Goal: Task Accomplishment & Management: Use online tool/utility

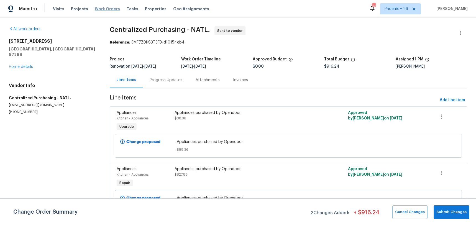
click at [106, 11] on span "Work Orders" at bounding box center [107, 9] width 25 height 6
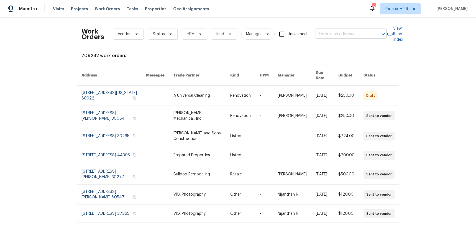
click at [352, 32] on input "text" at bounding box center [343, 34] width 55 height 9
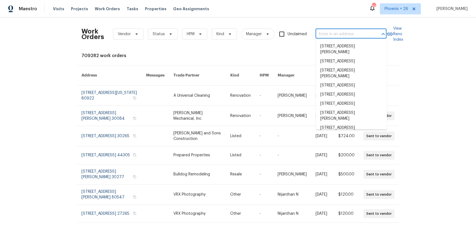
paste input "[STREET_ADDRESS][PERSON_NAME]"
type input "[STREET_ADDRESS][PERSON_NAME]"
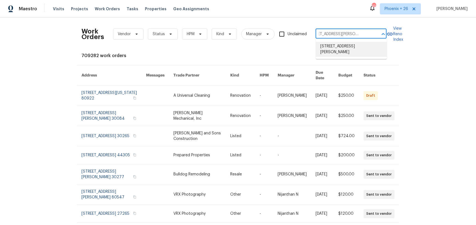
click at [348, 43] on li "[STREET_ADDRESS][PERSON_NAME]" at bounding box center [351, 49] width 71 height 15
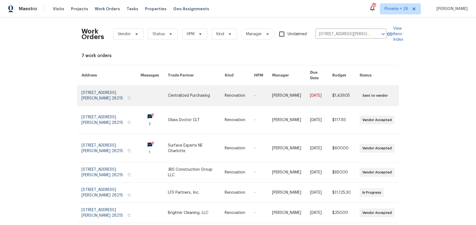
click at [174, 94] on link at bounding box center [196, 96] width 57 height 20
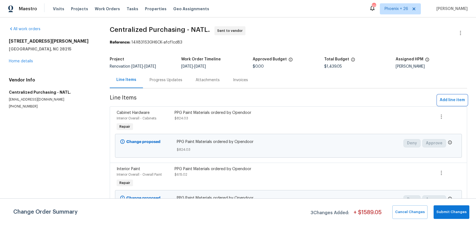
click at [460, 102] on span "Add line item" at bounding box center [452, 100] width 25 height 7
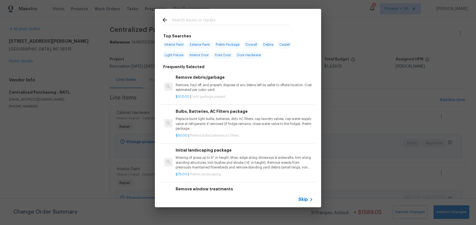
click at [210, 21] on input "text" at bounding box center [231, 21] width 118 height 8
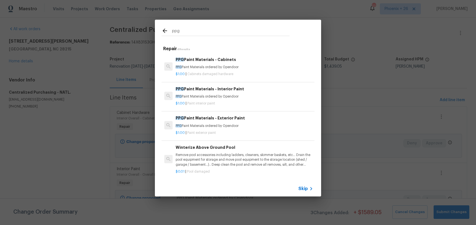
type input "ppg"
click at [244, 96] on p "PPG Paint Materials ordered by Opendoor" at bounding box center [245, 96] width 138 height 5
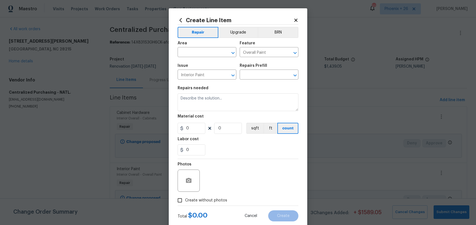
type input "PPG Paint Materials - Interior Paint $1.00"
type textarea "PPG Paint Materials ordered by Opendoor"
type input "1"
click at [193, 56] on input "text" at bounding box center [199, 53] width 43 height 9
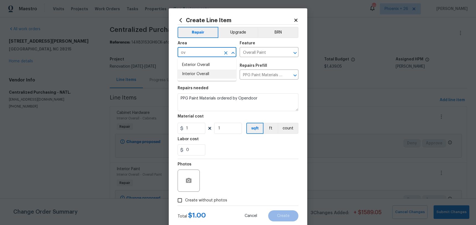
click at [189, 76] on li "Interior Overall" at bounding box center [207, 74] width 59 height 9
type input "Interior Overall"
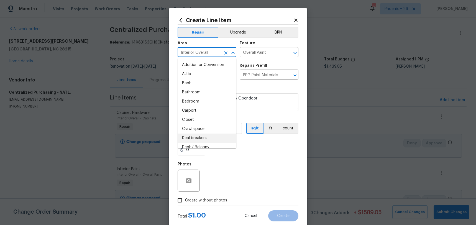
click at [246, 159] on div "Photos" at bounding box center [238, 177] width 121 height 36
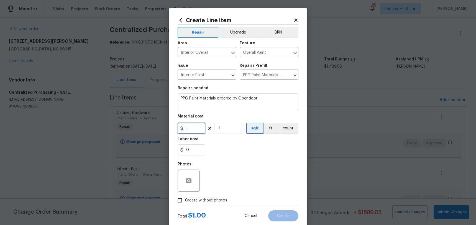
click at [199, 126] on input "1" at bounding box center [192, 128] width 28 height 11
type input "186.16"
click at [216, 201] on span "Create without photos" at bounding box center [206, 201] width 42 height 6
click at [185, 201] on input "Create without photos" at bounding box center [180, 200] width 11 height 11
checkbox input "true"
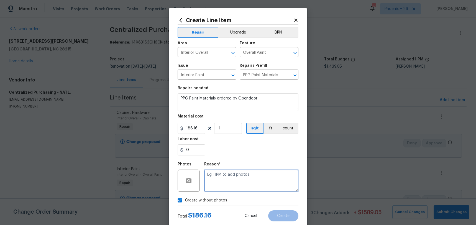
drag, startPoint x: 216, startPoint y: 200, endPoint x: 223, endPoint y: 183, distance: 18.2
click at [223, 183] on textarea at bounding box center [251, 181] width 94 height 22
type textarea "NA"
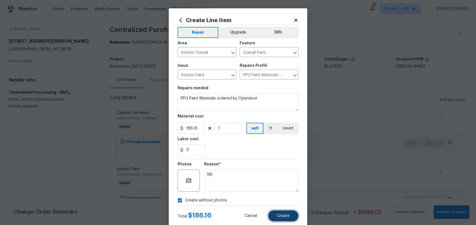
click at [285, 214] on span "Create" at bounding box center [283, 216] width 12 height 4
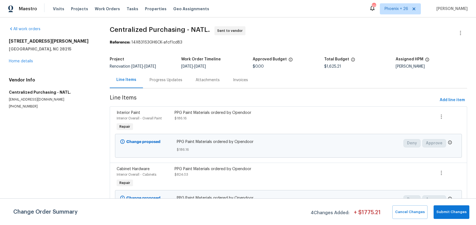
click at [310, 75] on div "Line Items Progress Updates Attachments Invoices" at bounding box center [289, 80] width 358 height 17
click at [403, 10] on span "Phoenix + 26" at bounding box center [397, 9] width 24 height 6
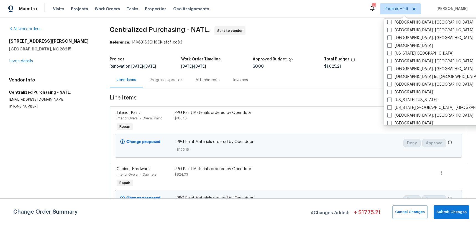
scroll to position [330, 0]
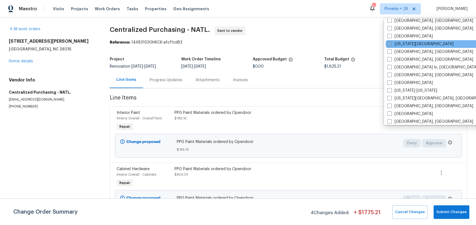
click at [399, 42] on label "[US_STATE][GEOGRAPHIC_DATA]" at bounding box center [421, 44] width 66 height 6
click at [391, 42] on input "[US_STATE][GEOGRAPHIC_DATA]" at bounding box center [390, 43] width 4 height 4
checkbox input "true"
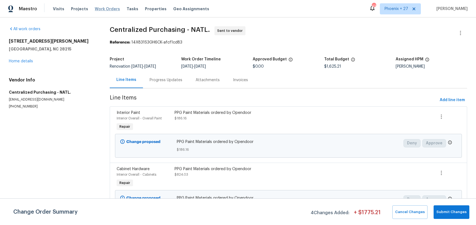
drag, startPoint x: 115, startPoint y: 19, endPoint x: 108, endPoint y: 7, distance: 13.0
click at [114, 18] on div "All work orders [STREET_ADDRESS][PERSON_NAME] Home details Vendor Info Centrali…" at bounding box center [238, 154] width 476 height 274
click at [108, 7] on span "Work Orders" at bounding box center [107, 9] width 25 height 6
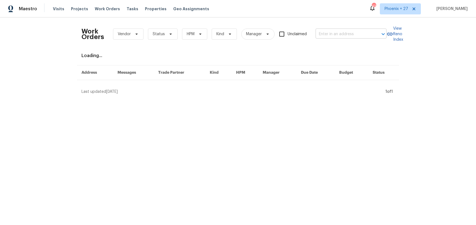
drag, startPoint x: 351, startPoint y: 41, endPoint x: 344, endPoint y: 34, distance: 10.2
click at [350, 41] on div "Work Orders Vendor Status HPM Kind Manager Unclaimed ​" at bounding box center [234, 34] width 305 height 24
click at [344, 34] on input "text" at bounding box center [343, 34] width 55 height 9
paste input "[STREET_ADDRESS][PERSON_NAME][US_STATE]"
type input "[STREET_ADDRESS][PERSON_NAME][US_STATE]"
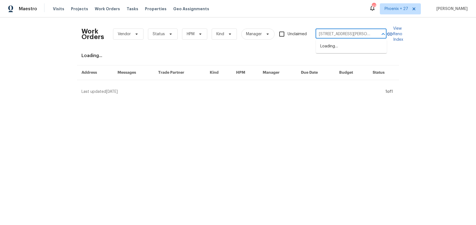
scroll to position [0, 21]
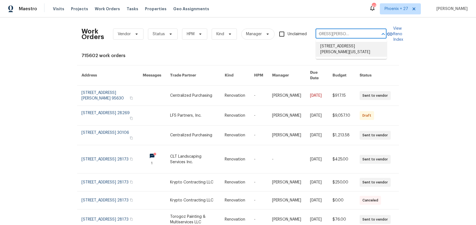
click at [343, 47] on li "[STREET_ADDRESS][PERSON_NAME][US_STATE]" at bounding box center [351, 49] width 71 height 15
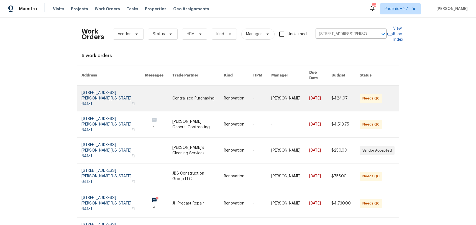
click at [195, 89] on link at bounding box center [198, 99] width 52 height 26
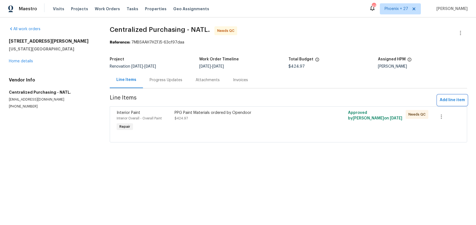
click at [449, 96] on button "Add line item" at bounding box center [453, 100] width 30 height 10
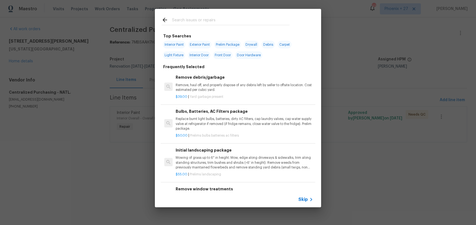
click at [198, 22] on input "text" at bounding box center [231, 21] width 118 height 8
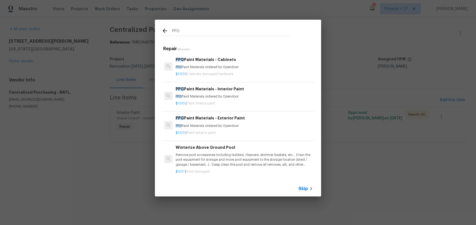
type input "PPG"
click at [235, 99] on div "$1.00 | Paint interior paint" at bounding box center [245, 102] width 138 height 7
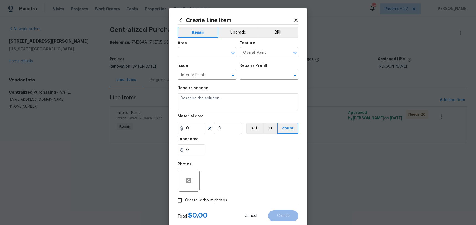
type input "PPG Paint Materials - Interior Paint $1.00"
type textarea "PPG Paint Materials ordered by Opendoor"
type input "1"
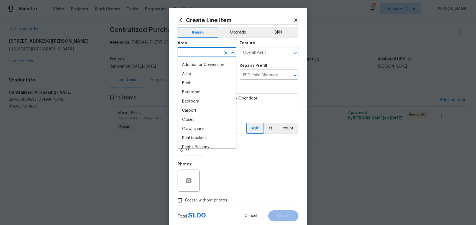
click at [197, 54] on input "text" at bounding box center [199, 53] width 43 height 9
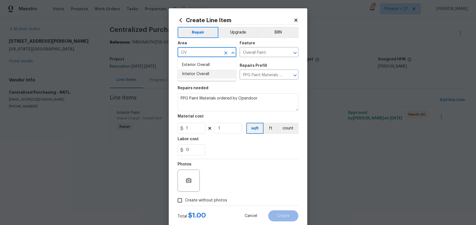
click at [205, 72] on li "Interior Overall" at bounding box center [207, 74] width 59 height 9
type input "Interior Overall"
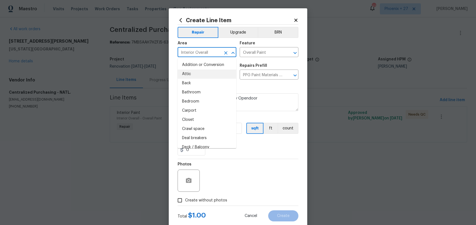
drag, startPoint x: 233, startPoint y: 165, endPoint x: 230, endPoint y: 162, distance: 4.5
click at [233, 165] on div "Photos" at bounding box center [238, 177] width 121 height 36
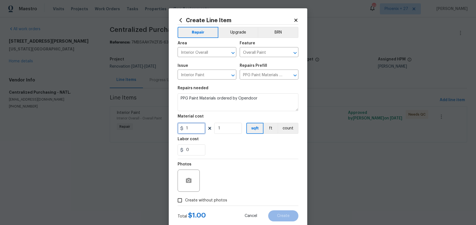
click at [189, 123] on input "1" at bounding box center [192, 128] width 28 height 11
drag, startPoint x: 201, startPoint y: 131, endPoint x: 183, endPoint y: 129, distance: 17.9
click at [183, 129] on div "1" at bounding box center [192, 128] width 28 height 11
type input "223.73"
drag, startPoint x: 213, startPoint y: 202, endPoint x: 214, endPoint y: 197, distance: 4.4
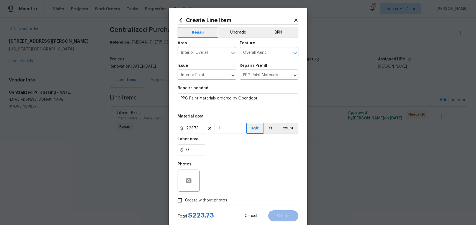
click at [213, 202] on span "Create without photos" at bounding box center [206, 201] width 42 height 6
click at [185, 202] on input "Create without photos" at bounding box center [180, 200] width 11 height 11
checkbox input "true"
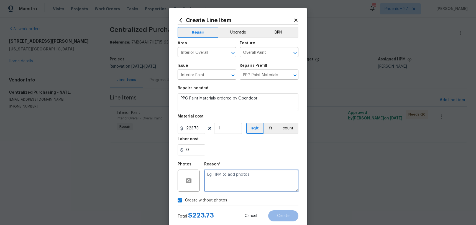
drag, startPoint x: 214, startPoint y: 196, endPoint x: 219, endPoint y: 184, distance: 12.5
click at [219, 184] on textarea at bounding box center [251, 181] width 94 height 22
type textarea "n"
type textarea "na"
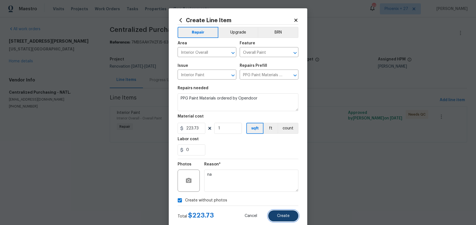
drag, startPoint x: 271, startPoint y: 213, endPoint x: 276, endPoint y: 217, distance: 6.1
click at [271, 213] on button "Create" at bounding box center [283, 215] width 30 height 11
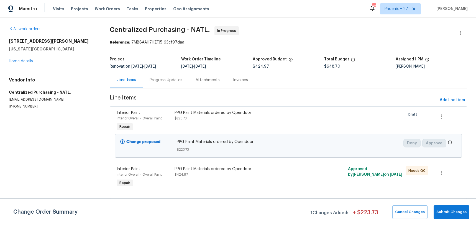
click at [319, 44] on div "Reference: 7MBSAAH7HZFJ5-63cf97daa" at bounding box center [289, 43] width 358 height 6
click at [113, 6] on span "Work Orders" at bounding box center [107, 9] width 25 height 6
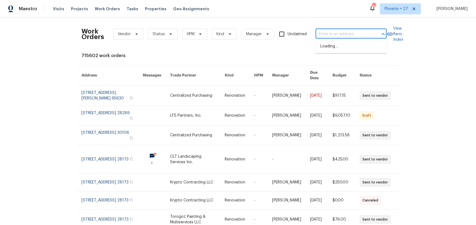
click at [344, 36] on input "text" at bounding box center [343, 34] width 55 height 9
paste input "[STREET_ADDRESS]"
type input "[STREET_ADDRESS]"
click at [350, 49] on li "[STREET_ADDRESS]" at bounding box center [351, 46] width 71 height 9
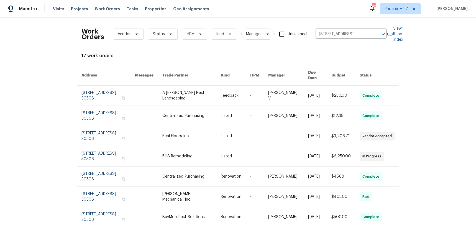
click at [212, 102] on tbody "[STREET_ADDRESS] A [PERSON_NAME] Best Landscaping Feedback - [PERSON_NAME] V [D…" at bounding box center [238, 187] width 322 height 202
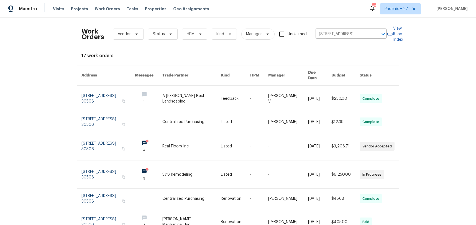
click at [212, 102] on link at bounding box center [191, 99] width 58 height 26
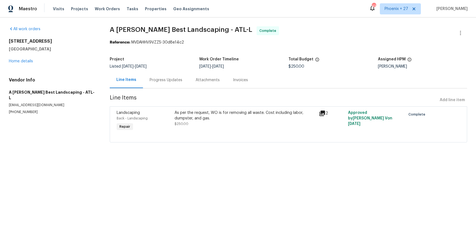
click at [19, 58] on div "[STREET_ADDRESS] Home details" at bounding box center [53, 52] width 88 height 26
click at [19, 60] on link "Home details" at bounding box center [21, 61] width 24 height 4
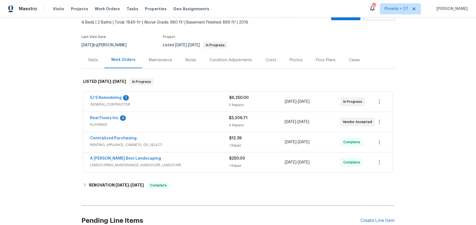
scroll to position [51, 0]
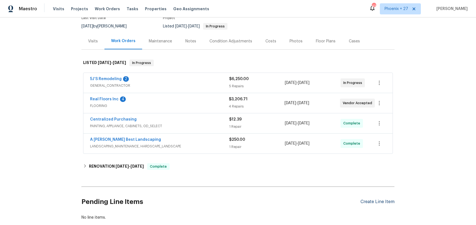
click at [368, 200] on div "Create Line Item" at bounding box center [378, 201] width 34 height 5
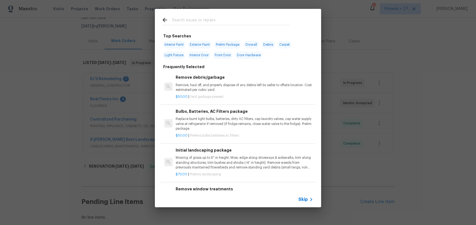
click at [208, 24] on input "text" at bounding box center [231, 21] width 118 height 8
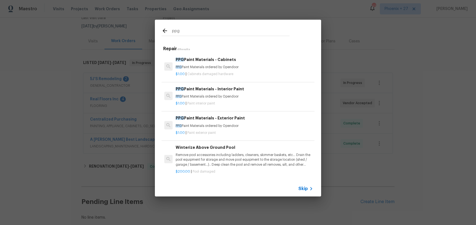
type input "ppg"
click at [254, 99] on div "$1.00 | Paint interior paint" at bounding box center [245, 102] width 138 height 7
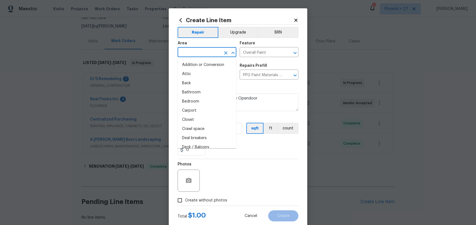
click at [216, 50] on input "text" at bounding box center [199, 53] width 43 height 9
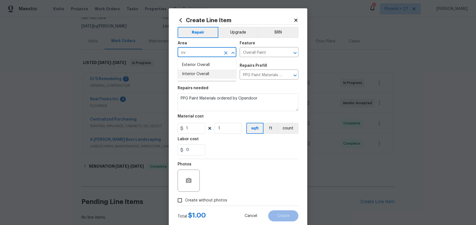
click at [212, 72] on li "Interior Overall" at bounding box center [207, 74] width 59 height 9
type input "Interior Overall"
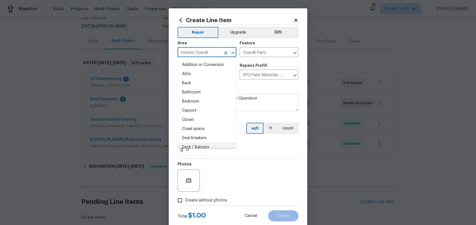
drag, startPoint x: 226, startPoint y: 166, endPoint x: 208, endPoint y: 136, distance: 35.1
click at [221, 159] on div "Photos" at bounding box center [238, 177] width 121 height 36
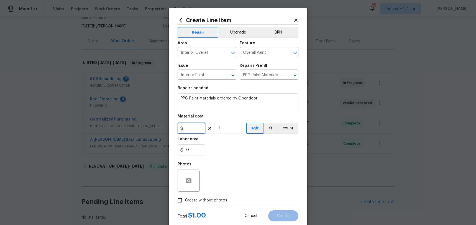
click at [192, 126] on input "1" at bounding box center [192, 128] width 28 height 11
type input "12.39"
drag, startPoint x: 213, startPoint y: 200, endPoint x: 218, endPoint y: 195, distance: 6.9
click at [214, 200] on span "Create without photos" at bounding box center [206, 201] width 42 height 6
click at [185, 200] on input "Create without photos" at bounding box center [180, 200] width 11 height 11
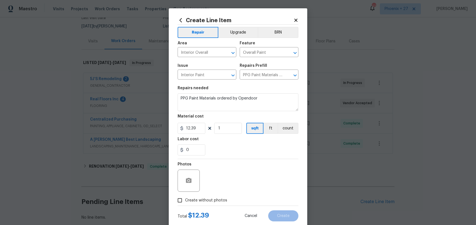
checkbox input "true"
type textarea "NA"
click at [255, 157] on section "Repairs needed PPG Paint Materials ordered by Opendoor Material cost 12.39 1 sq…" at bounding box center [238, 121] width 121 height 76
click at [285, 223] on div "Create Line Item Repair Upgrade BRN Area Interior Overall ​ Feature Overall Pai…" at bounding box center [238, 119] width 139 height 222
click at [282, 218] on button "Create" at bounding box center [283, 215] width 30 height 11
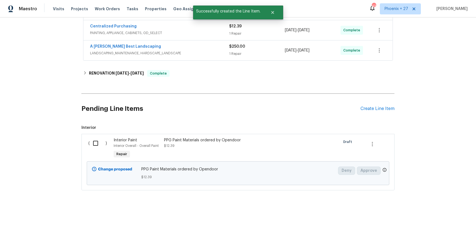
scroll to position [147, 0]
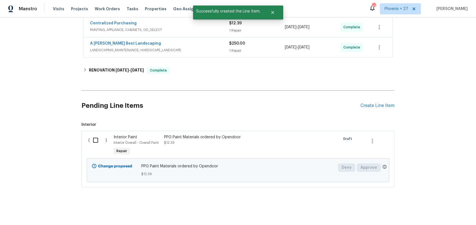
click at [90, 140] on input "checkbox" at bounding box center [98, 140] width 16 height 12
checkbox input "true"
click at [440, 208] on span "Create Work Order" at bounding box center [444, 211] width 37 height 7
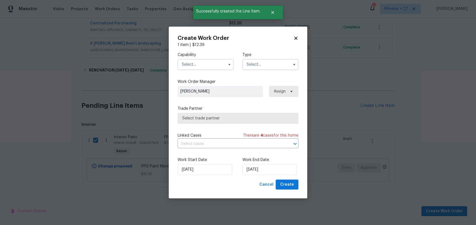
click at [203, 67] on input "text" at bounding box center [206, 64] width 56 height 11
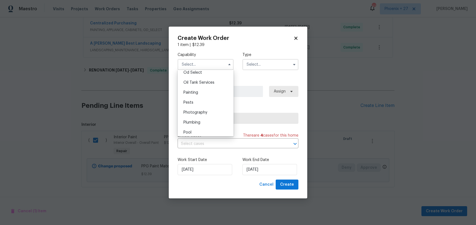
scroll to position [450, 0]
drag, startPoint x: 203, startPoint y: 92, endPoint x: 206, endPoint y: 90, distance: 3.6
click at [203, 92] on div "Painting" at bounding box center [205, 92] width 53 height 10
type input "Painting"
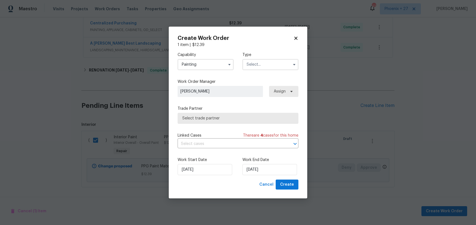
drag, startPoint x: 256, startPoint y: 65, endPoint x: 256, endPoint y: 68, distance: 2.8
click at [256, 67] on input "text" at bounding box center [271, 64] width 56 height 11
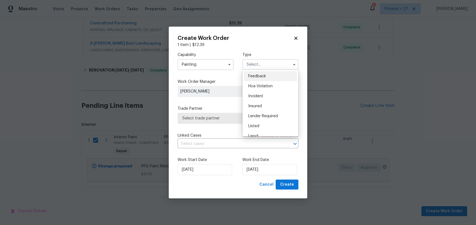
scroll to position [66, 0]
click at [262, 100] on span "Renovation" at bounding box center [258, 100] width 21 height 4
type input "Renovation"
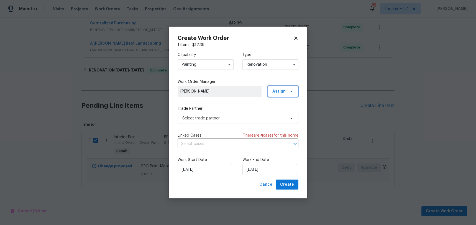
click at [293, 86] on span "Assign" at bounding box center [283, 91] width 31 height 11
click at [283, 116] on div "Assign to me" at bounding box center [284, 115] width 24 height 6
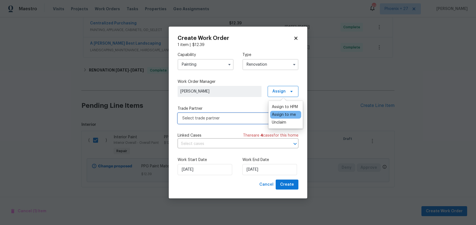
click at [222, 117] on span "Select trade partner" at bounding box center [233, 119] width 103 height 6
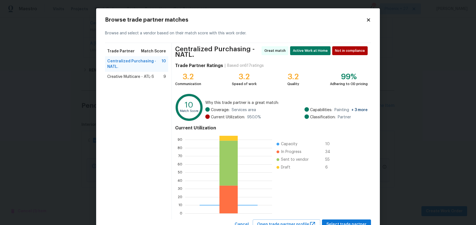
scroll to position [22, 0]
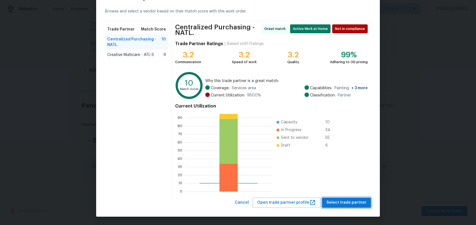
click at [358, 207] on button "Select trade partner" at bounding box center [346, 203] width 49 height 10
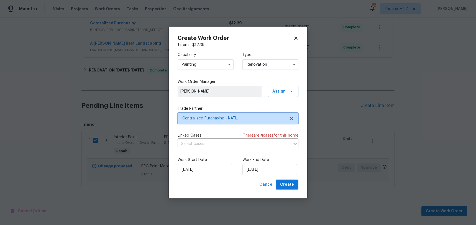
scroll to position [0, 0]
click at [295, 191] on div "Create Work Order 1 item | $ 12.39 Capability Painting Type Renovation Work Ord…" at bounding box center [238, 113] width 139 height 172
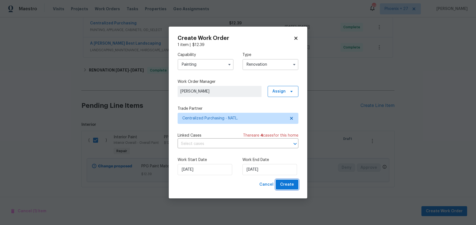
drag, startPoint x: 292, startPoint y: 185, endPoint x: 312, endPoint y: 196, distance: 22.7
click at [292, 185] on span "Create" at bounding box center [287, 184] width 14 height 7
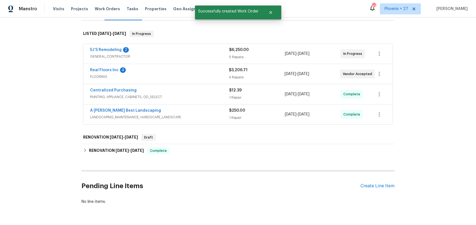
scroll to position [79, 0]
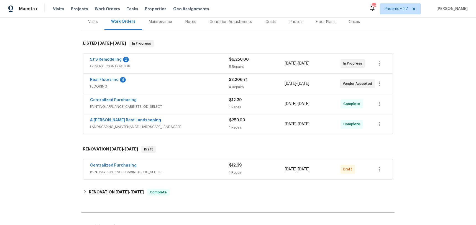
scroll to position [80, 0]
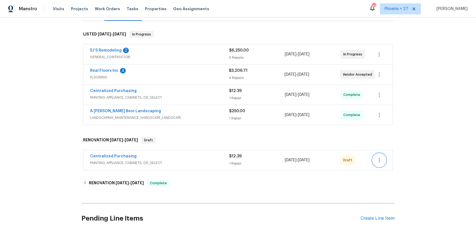
click at [381, 159] on icon "button" at bounding box center [379, 160] width 7 height 7
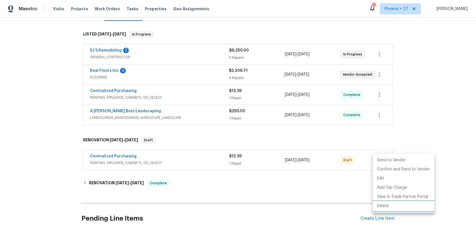
click at [385, 204] on li "Delete" at bounding box center [404, 206] width 62 height 9
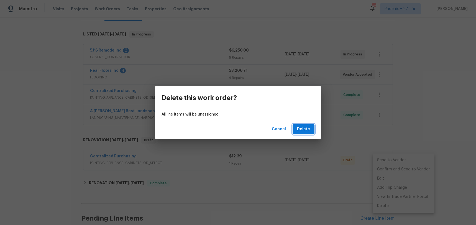
click at [308, 129] on span "Delete" at bounding box center [303, 129] width 13 height 7
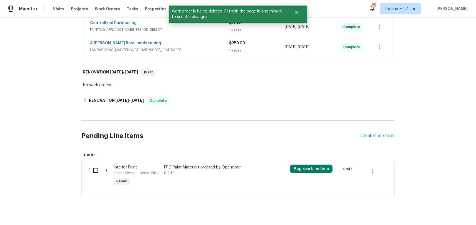
scroll to position [157, 0]
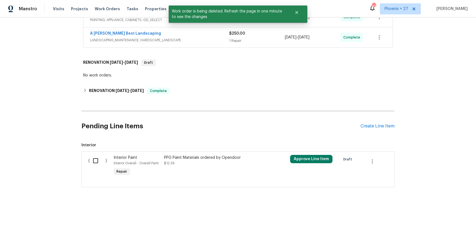
click at [91, 157] on input "checkbox" at bounding box center [98, 161] width 16 height 12
checkbox input "true"
click at [440, 214] on span "Create Work Order" at bounding box center [444, 211] width 37 height 7
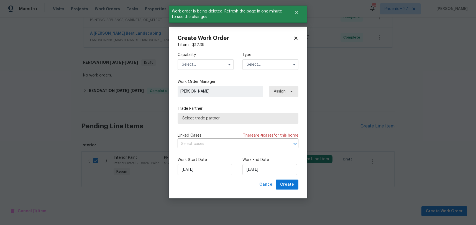
click at [205, 66] on input "text" at bounding box center [206, 64] width 56 height 11
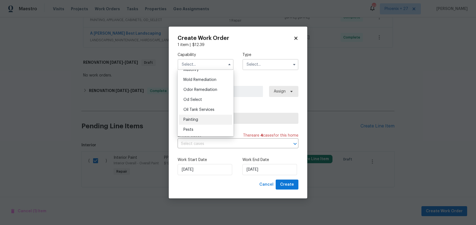
scroll to position [423, 0]
click at [198, 115] on div "Painting" at bounding box center [205, 120] width 53 height 10
type input "Painting"
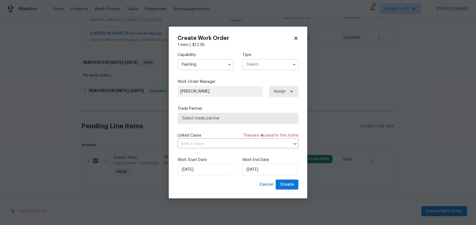
click at [263, 65] on input "text" at bounding box center [271, 64] width 56 height 11
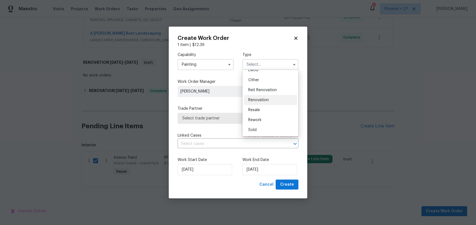
scroll to position [33, 0]
click at [268, 95] on div "Listed" at bounding box center [270, 93] width 53 height 10
type input "Listed"
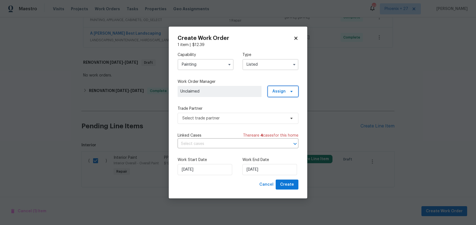
drag, startPoint x: 289, startPoint y: 94, endPoint x: 288, endPoint y: 98, distance: 4.0
click at [289, 94] on span "Assign" at bounding box center [283, 91] width 31 height 11
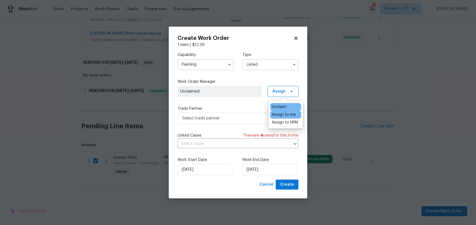
click at [283, 116] on div "Assign to me" at bounding box center [284, 115] width 24 height 6
click at [234, 118] on span "Select trade partner" at bounding box center [233, 119] width 103 height 6
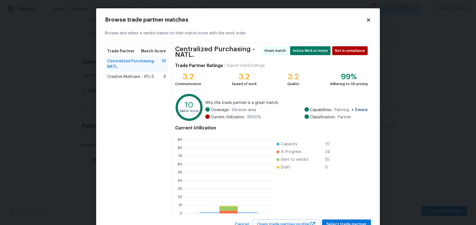
scroll to position [78, 87]
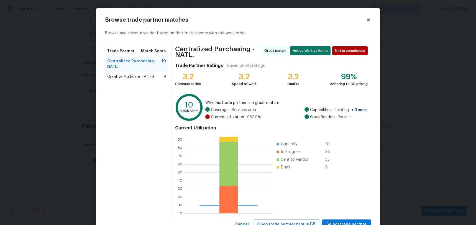
click at [156, 80] on div "Creative Multicare - ATL-S 9" at bounding box center [136, 77] width 63 height 10
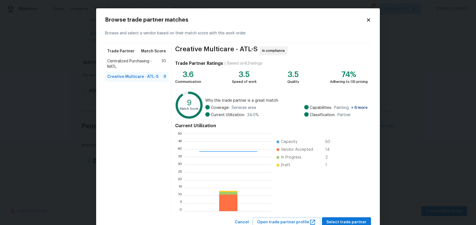
click at [130, 58] on span "Centralized Purchasing - NATL." at bounding box center [134, 63] width 54 height 11
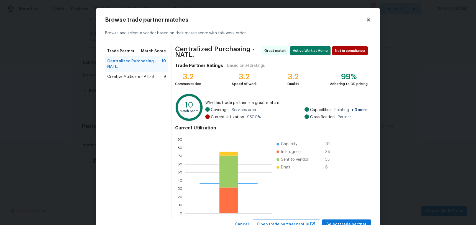
scroll to position [22, 0]
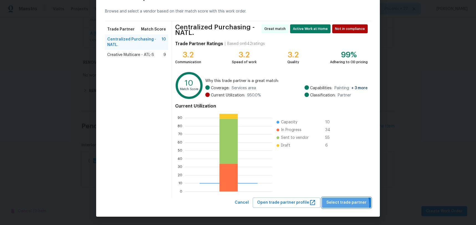
click at [344, 205] on span "Select trade partner" at bounding box center [347, 202] width 40 height 7
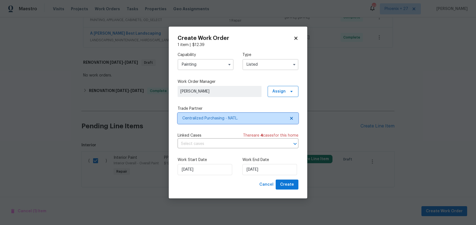
scroll to position [0, 0]
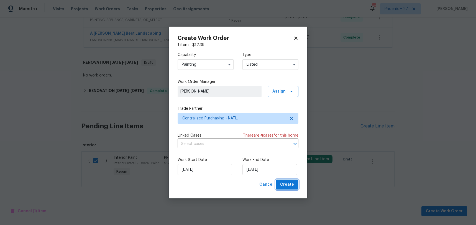
click at [291, 185] on span "Create" at bounding box center [287, 184] width 14 height 7
checkbox input "false"
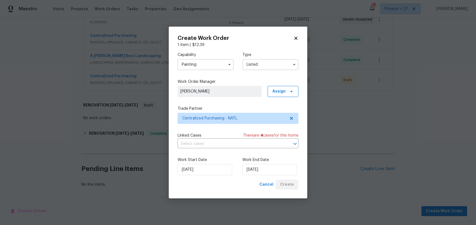
scroll to position [135, 0]
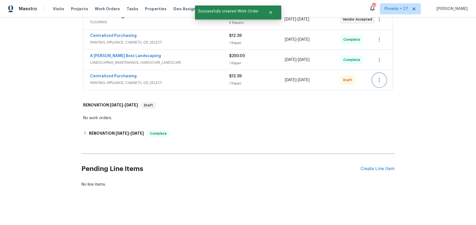
click at [382, 83] on icon "button" at bounding box center [379, 80] width 7 height 7
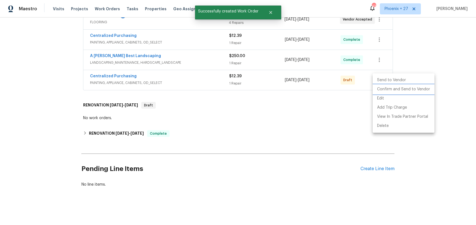
click at [382, 93] on li "Confirm and Send to Vendor" at bounding box center [404, 89] width 62 height 9
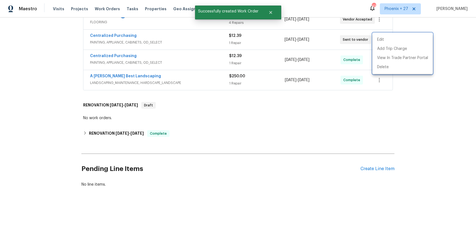
click at [115, 32] on div at bounding box center [238, 112] width 476 height 225
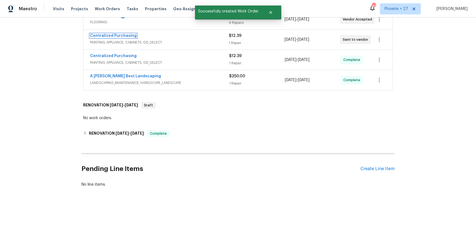
click at [114, 36] on link "Centralized Purchasing" at bounding box center [113, 36] width 47 height 4
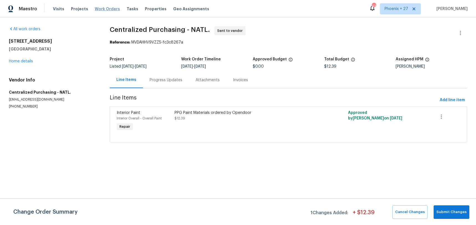
click at [102, 6] on div "Visits Projects Work Orders Tasks Properties Geo Assignments" at bounding box center [134, 8] width 163 height 11
drag, startPoint x: 106, startPoint y: 7, endPoint x: 174, endPoint y: 14, distance: 68.4
click at [106, 7] on span "Work Orders" at bounding box center [107, 9] width 25 height 6
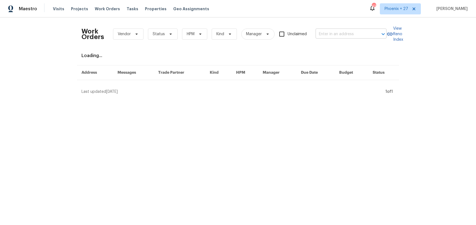
drag, startPoint x: 362, startPoint y: 23, endPoint x: 361, endPoint y: 32, distance: 9.2
click at [361, 26] on div "Work Orders Vendor Status HPM Kind Manager Unclaimed ​" at bounding box center [234, 34] width 305 height 24
click at [361, 32] on input "text" at bounding box center [343, 34] width 55 height 9
paste input "101 Lexington Place Dr, Griffin, GA 30223"
type input "101 Lexington Place Dr, Griffin, GA 30223"
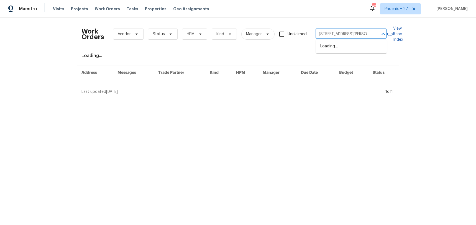
scroll to position [0, 22]
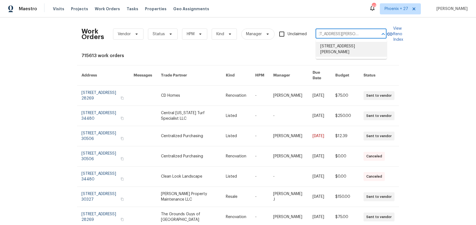
click at [352, 47] on li "101 Lexington Place Dr, Griffin, GA 30223" at bounding box center [351, 49] width 71 height 15
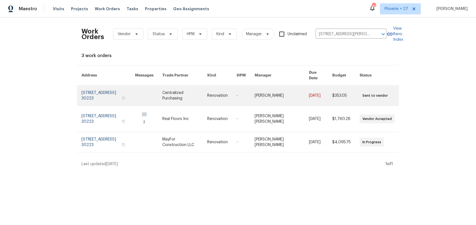
click at [188, 88] on link at bounding box center [184, 96] width 45 height 20
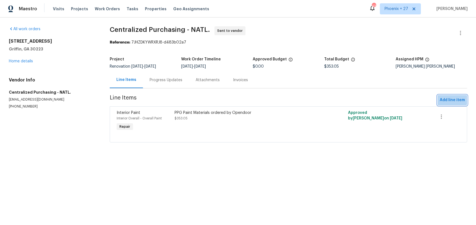
click at [453, 100] on span "Add line item" at bounding box center [452, 100] width 25 height 7
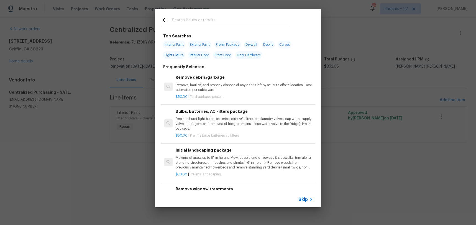
click at [233, 24] on input "text" at bounding box center [231, 21] width 118 height 8
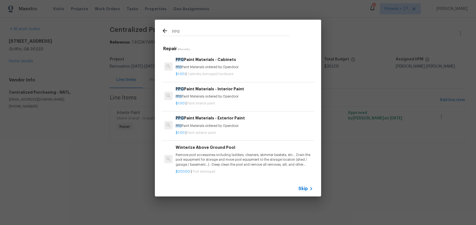
type input "ppg"
click at [246, 99] on div "$1.00 | Paint interior paint" at bounding box center [245, 102] width 138 height 7
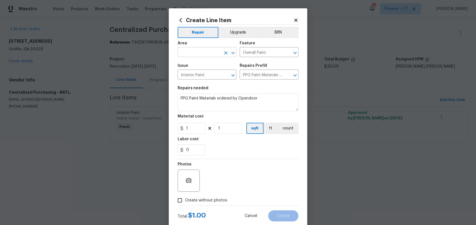
click at [213, 54] on input "text" at bounding box center [199, 53] width 43 height 9
drag, startPoint x: 215, startPoint y: 72, endPoint x: 199, endPoint y: 121, distance: 51.6
click at [215, 72] on li "Interior Overall" at bounding box center [207, 74] width 59 height 9
type input "Interior Overall"
click at [198, 127] on input "1" at bounding box center [192, 128] width 28 height 11
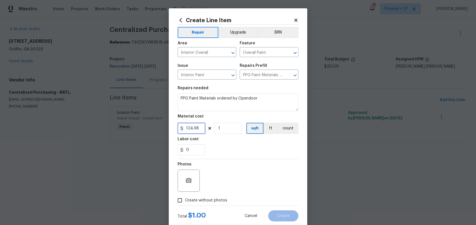
type input "124.98"
drag, startPoint x: 218, startPoint y: 192, endPoint x: 218, endPoint y: 195, distance: 3.9
click at [218, 192] on div "Photos" at bounding box center [238, 177] width 121 height 36
drag, startPoint x: 218, startPoint y: 199, endPoint x: 219, endPoint y: 196, distance: 3.2
click at [218, 199] on span "Create without photos" at bounding box center [206, 201] width 42 height 6
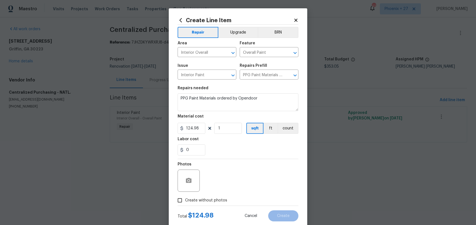
click at [185, 199] on input "Create without photos" at bounding box center [180, 200] width 11 height 11
checkbox input "true"
click at [221, 191] on textarea at bounding box center [251, 181] width 94 height 22
type textarea "NA"
click at [274, 216] on button "Create" at bounding box center [283, 215] width 30 height 11
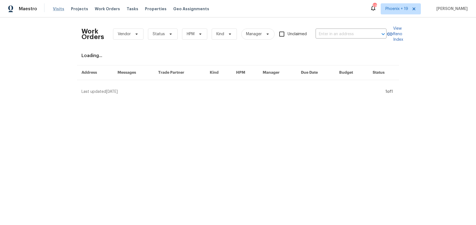
click at [59, 8] on span "Visits" at bounding box center [58, 9] width 11 height 6
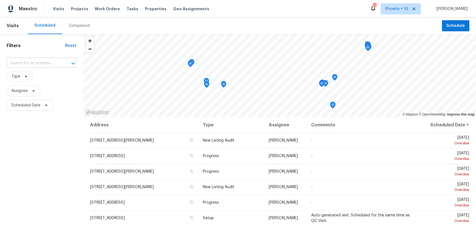
click at [52, 64] on input "text" at bounding box center [34, 63] width 54 height 9
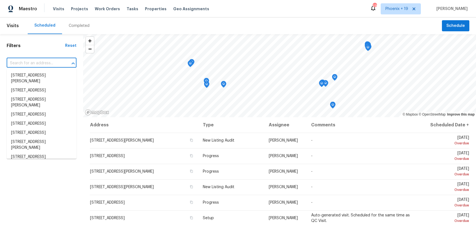
paste input "[STREET_ADDRESS]"
type input "[STREET_ADDRESS]"
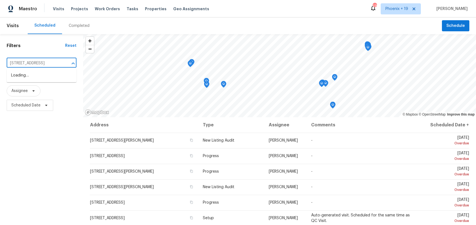
scroll to position [0, 30]
click at [50, 79] on li "[STREET_ADDRESS]" at bounding box center [42, 75] width 70 height 9
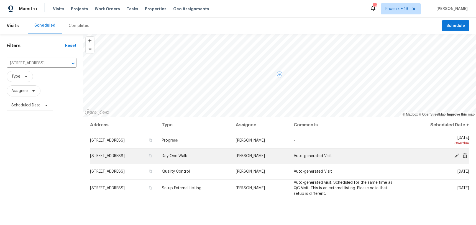
click at [464, 156] on icon at bounding box center [465, 155] width 5 height 5
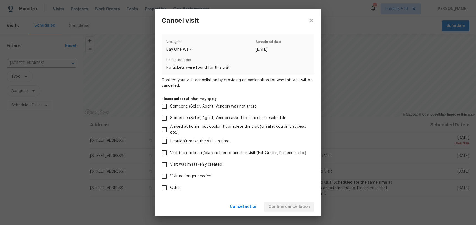
click at [198, 165] on span "Visit was mistakenly created" at bounding box center [196, 165] width 52 height 6
click at [170, 165] on input "Visit was mistakenly created" at bounding box center [165, 165] width 12 height 12
checkbox input "true"
click at [296, 204] on span "Confirm cancellation" at bounding box center [290, 206] width 42 height 7
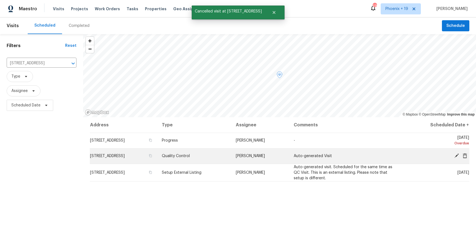
click at [464, 157] on icon at bounding box center [465, 155] width 4 height 5
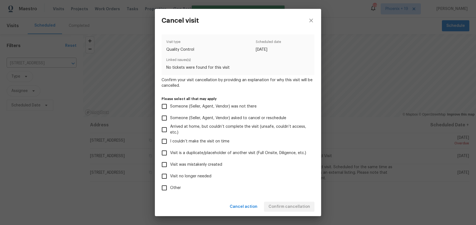
click at [212, 168] on label "Visit was mistakenly created" at bounding box center [235, 165] width 152 height 12
click at [170, 168] on input "Visit was mistakenly created" at bounding box center [165, 165] width 12 height 12
checkbox input "true"
click at [277, 205] on span "Confirm cancellation" at bounding box center [290, 206] width 42 height 7
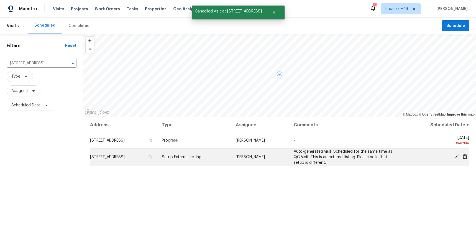
click at [463, 158] on icon at bounding box center [465, 156] width 4 height 5
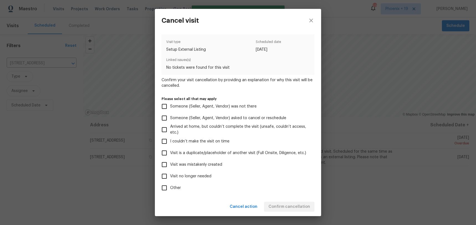
click at [203, 164] on span "Visit was mistakenly created" at bounding box center [196, 165] width 52 height 6
click at [170, 164] on input "Visit was mistakenly created" at bounding box center [165, 165] width 12 height 12
checkbox input "true"
drag, startPoint x: 284, startPoint y: 202, endPoint x: 291, endPoint y: 215, distance: 14.8
click at [284, 203] on button "Confirm cancellation" at bounding box center [289, 207] width 50 height 10
